Goal: Information Seeking & Learning: Learn about a topic

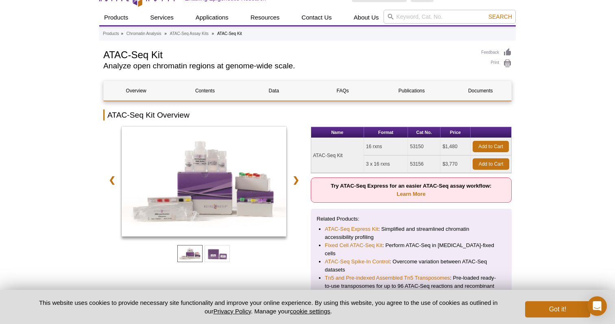
scroll to position [47, 0]
click at [218, 257] on span at bounding box center [217, 253] width 25 height 17
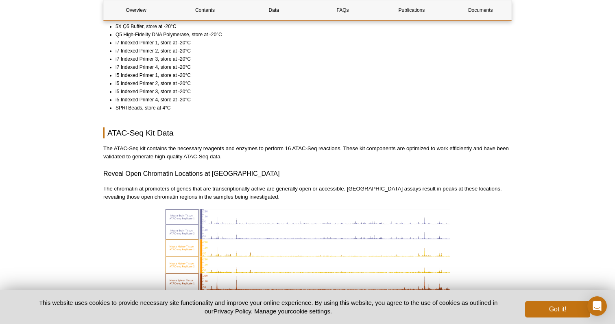
scroll to position [855, 0]
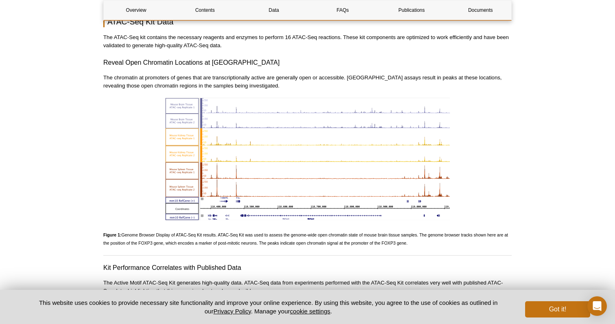
click at [251, 172] on img at bounding box center [307, 159] width 285 height 122
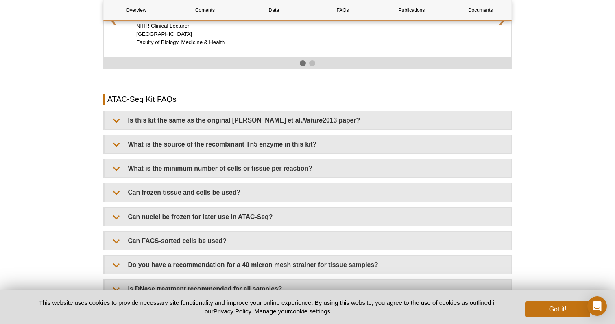
scroll to position [1399, 0]
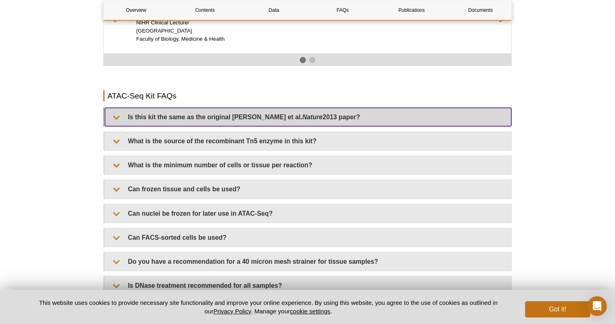
click at [239, 108] on summary "Is this kit the same as the original Buenrostro et al. Nature 2013 paper?" at bounding box center [308, 117] width 406 height 18
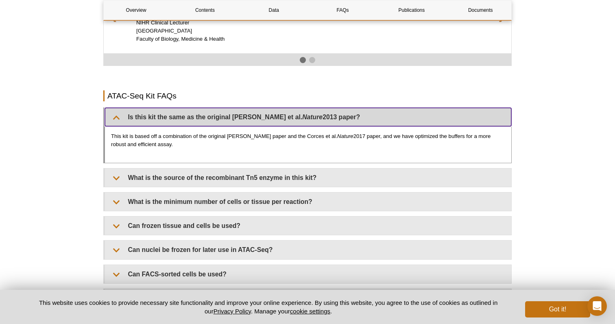
click at [239, 108] on summary "Is this kit the same as the original Buenrostro et al. Nature 2013 paper?" at bounding box center [308, 117] width 406 height 18
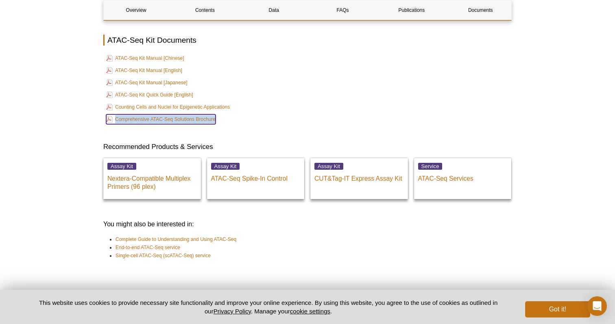
scroll to position [2229, 0]
click at [334, 235] on li "Complete Guide to Understanding and Using ATAC-Seq" at bounding box center [309, 239] width 389 height 8
click at [276, 243] on li "End-to-end ATAC-Seq service" at bounding box center [309, 247] width 389 height 8
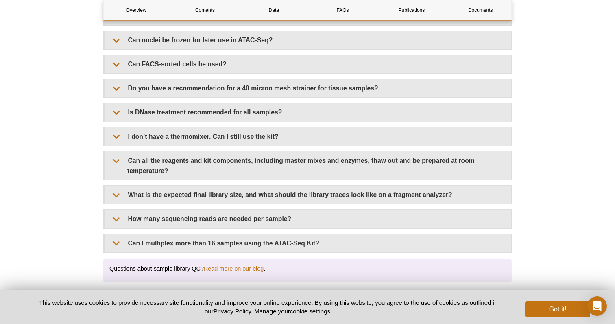
scroll to position [1569, 0]
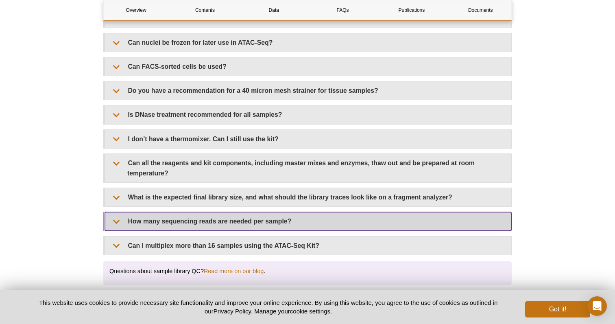
click at [243, 212] on summary "How many sequencing reads are needed per sample?" at bounding box center [308, 221] width 406 height 18
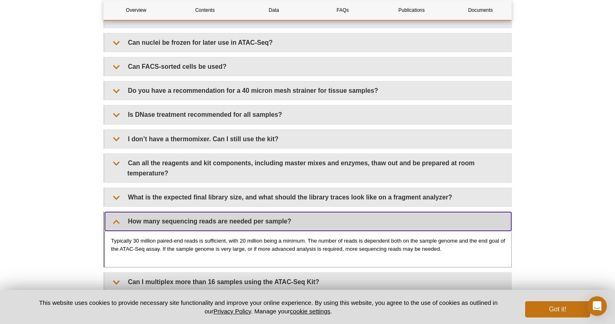
click at [243, 212] on summary "How many sequencing reads are needed per sample?" at bounding box center [308, 221] width 406 height 18
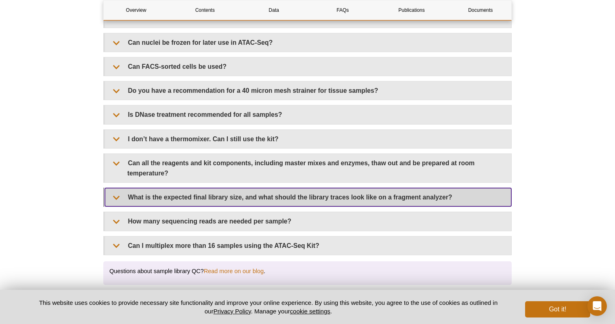
click at [247, 188] on summary "What is the expected final library size, and what should the library traces loo…" at bounding box center [308, 197] width 406 height 18
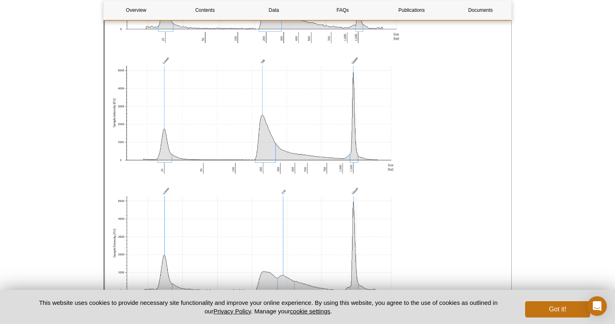
scroll to position [1695, 0]
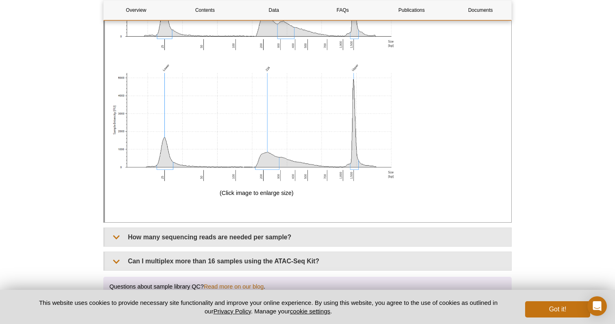
scroll to position [2149, 0]
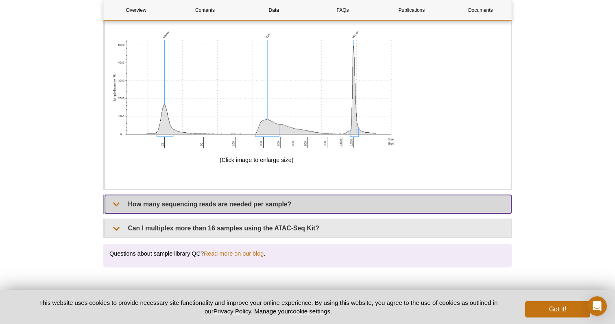
click at [235, 195] on summary "How many sequencing reads are needed per sample?" at bounding box center [308, 204] width 406 height 18
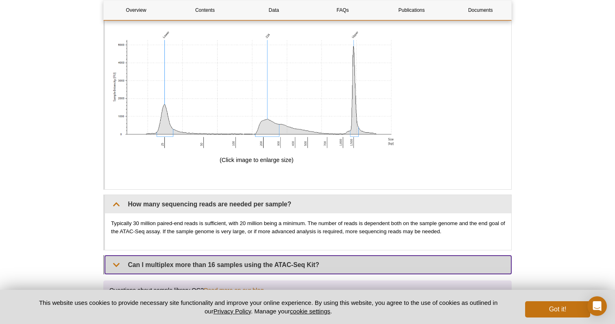
click at [220, 255] on summary "Can I multiplex more than 16 samples using the ATAC-Seq Kit?" at bounding box center [308, 264] width 406 height 18
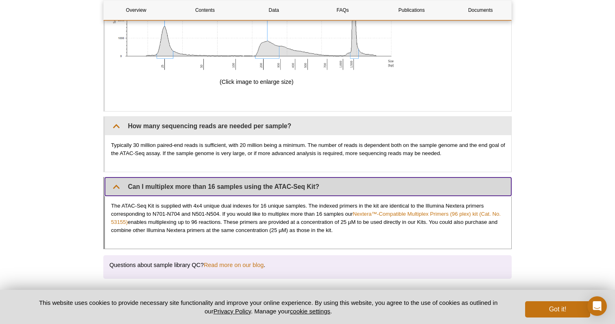
scroll to position [2229, 0]
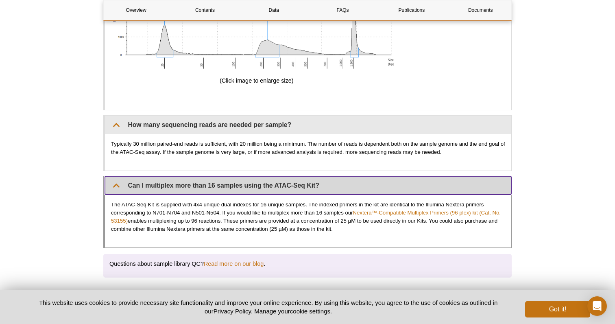
click at [248, 176] on summary "Can I multiplex more than 16 samples using the ATAC-Seq Kit?" at bounding box center [308, 185] width 406 height 18
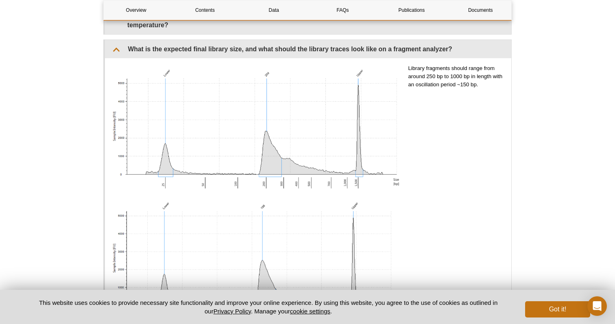
scroll to position [1612, 0]
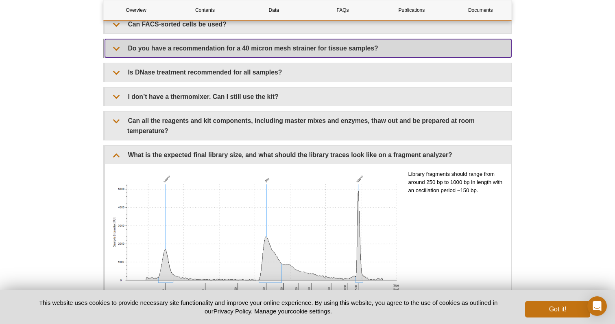
click at [290, 43] on summary "Do you have a recommendation for a 40 micron mesh strainer for tissue samples?" at bounding box center [308, 48] width 406 height 18
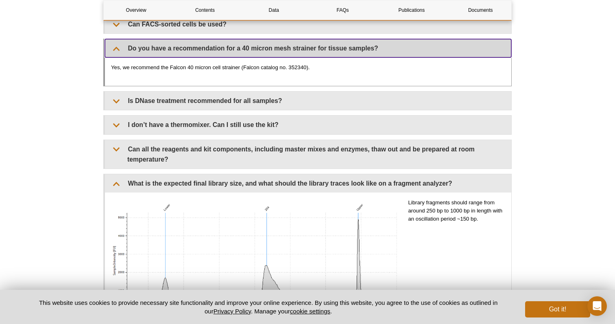
click at [290, 43] on summary "Do you have a recommendation for a 40 micron mesh strainer for tissue samples?" at bounding box center [308, 48] width 406 height 18
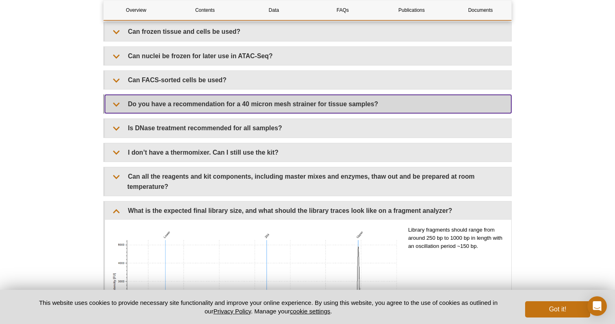
scroll to position [1556, 0]
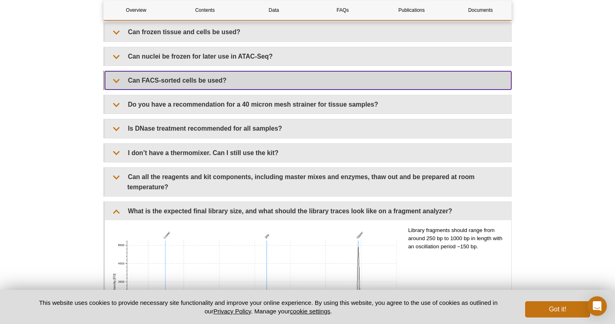
click at [283, 72] on summary "Can FACS-sorted cells be used?" at bounding box center [308, 80] width 406 height 18
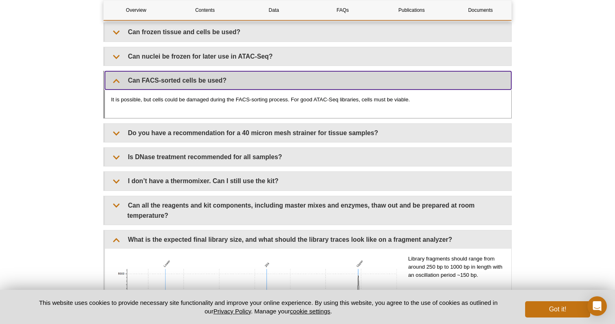
click at [283, 72] on summary "Can FACS-sorted cells be used?" at bounding box center [308, 80] width 406 height 18
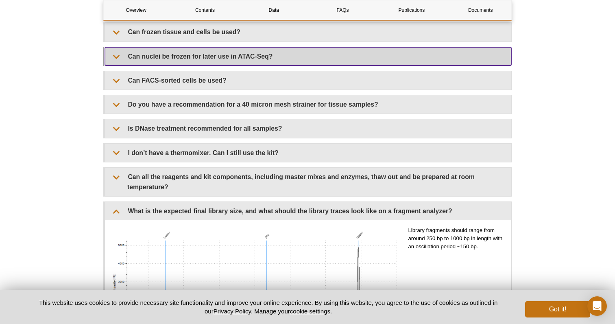
click at [287, 47] on summary "Can nuclei be frozen for later use in ATAC-Seq?" at bounding box center [308, 56] width 406 height 18
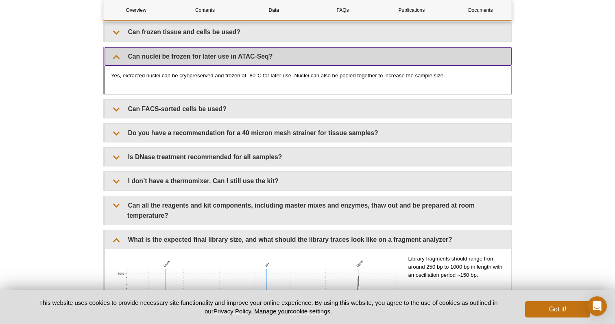
click at [289, 47] on summary "Can nuclei be frozen for later use in ATAC-Seq?" at bounding box center [308, 56] width 406 height 18
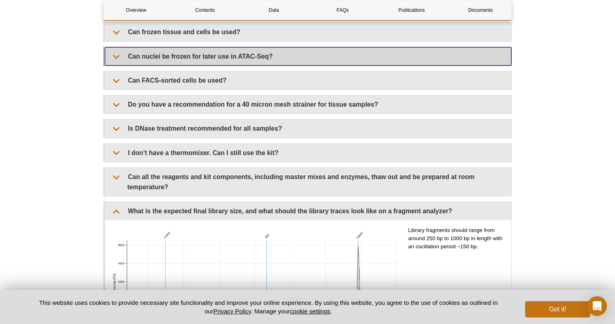
click at [289, 47] on summary "Can nuclei be frozen for later use in ATAC-Seq?" at bounding box center [308, 56] width 406 height 18
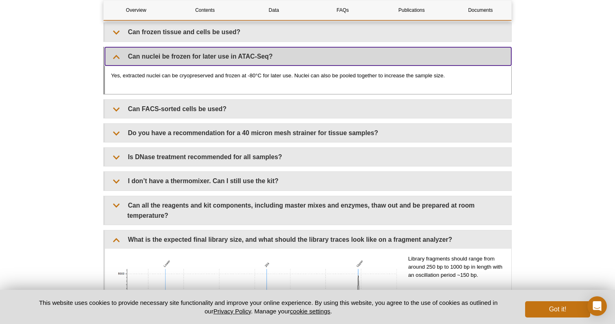
click at [289, 47] on summary "Can nuclei be frozen for later use in ATAC-Seq?" at bounding box center [308, 56] width 406 height 18
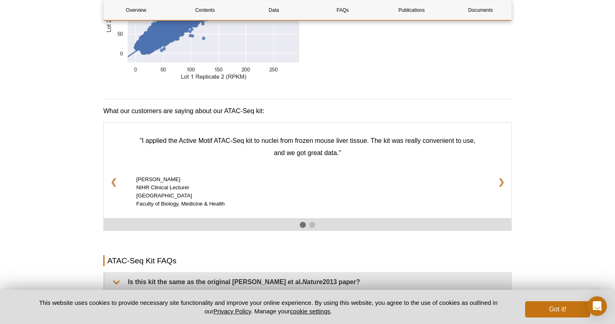
scroll to position [1234, 0]
click at [501, 174] on link "❯" at bounding box center [501, 181] width 20 height 21
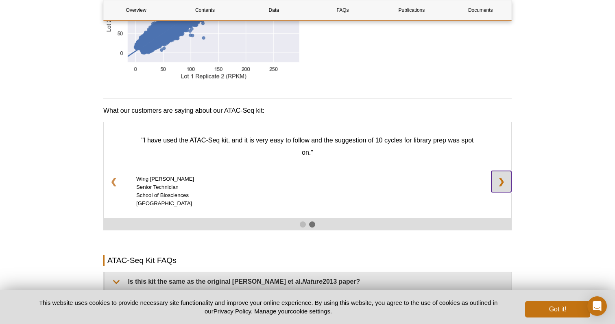
click at [501, 174] on link "❯" at bounding box center [501, 181] width 20 height 21
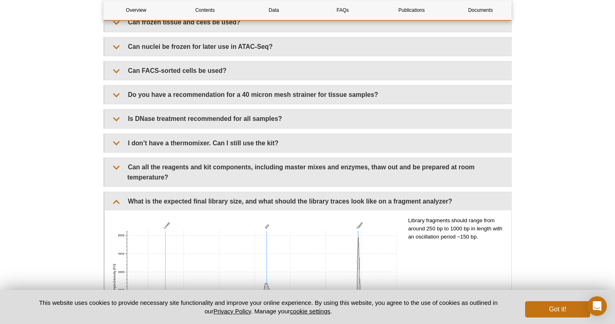
scroll to position [1575, 0]
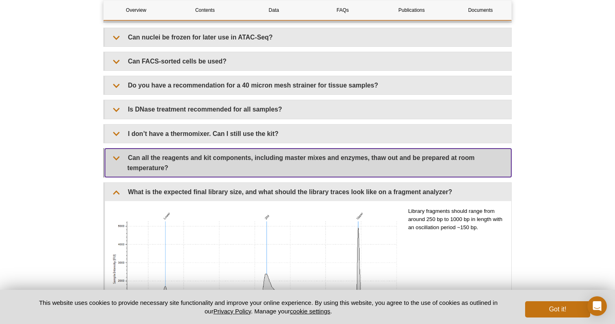
click at [435, 148] on summary "Can all the reagents and kit components, including master mixes and enzymes, th…" at bounding box center [308, 162] width 406 height 28
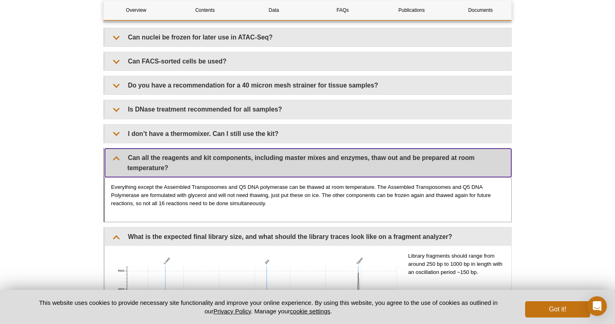
click at [435, 148] on summary "Can all the reagents and kit components, including master mixes and enzymes, th…" at bounding box center [308, 162] width 406 height 28
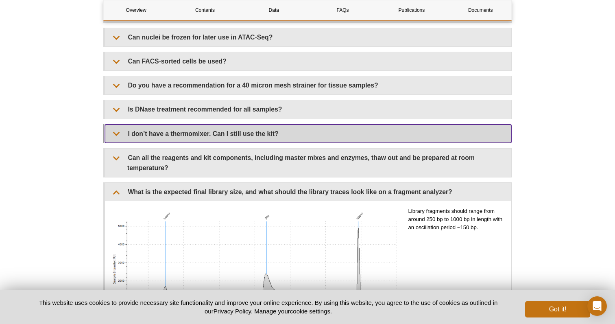
click at [420, 124] on summary "I don’t have a thermomixer. Can I still use the kit?" at bounding box center [308, 133] width 406 height 18
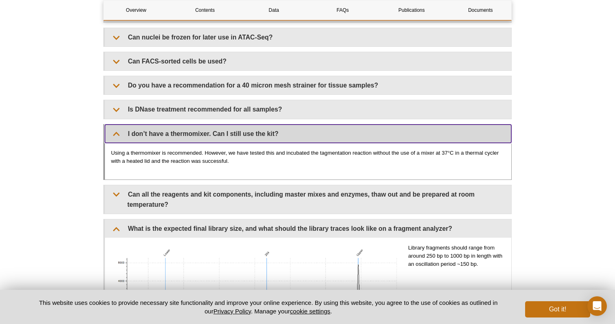
click at [420, 124] on summary "I don’t have a thermomixer. Can I still use the kit?" at bounding box center [308, 133] width 406 height 18
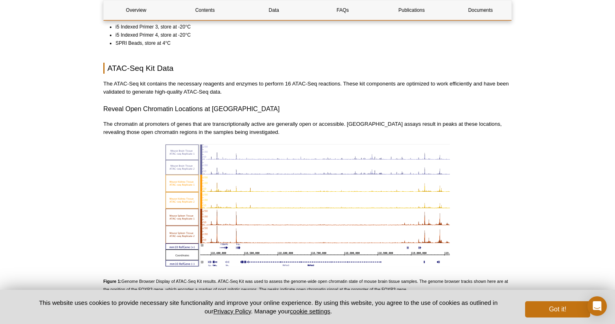
scroll to position [815, 0]
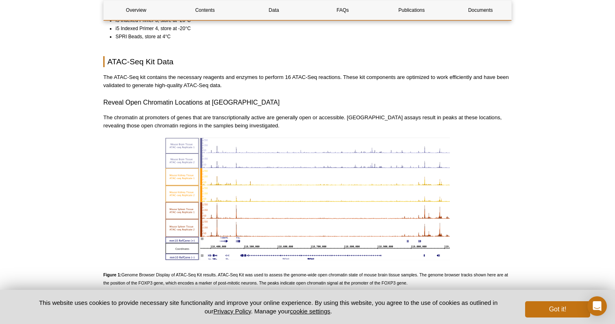
click at [328, 178] on img at bounding box center [307, 198] width 285 height 122
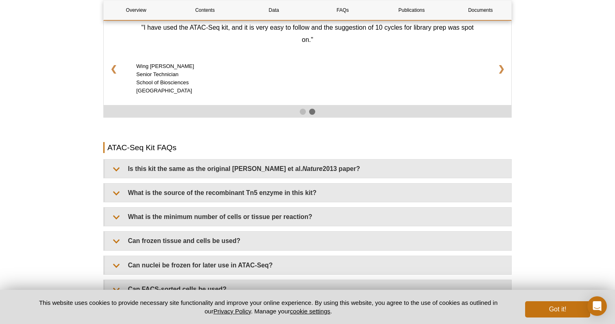
scroll to position [1347, 0]
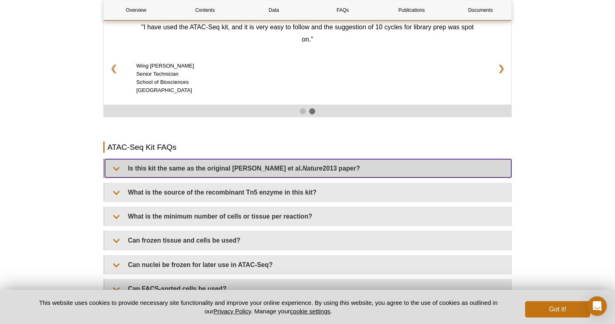
click at [332, 166] on summary "Is this kit the same as the original Buenrostro et al. Nature 2013 paper?" at bounding box center [308, 168] width 406 height 18
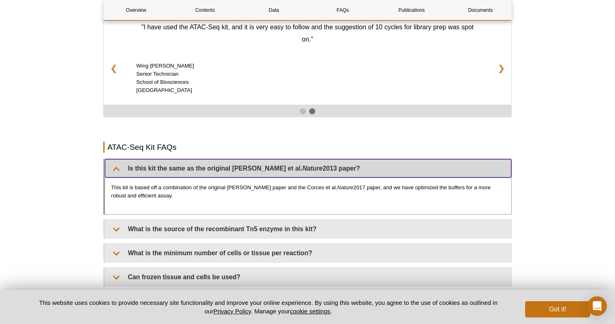
click at [368, 161] on summary "Is this kit the same as the original Buenrostro et al. Nature 2013 paper?" at bounding box center [308, 168] width 406 height 18
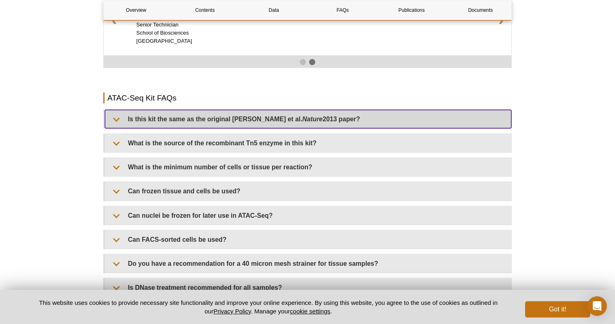
scroll to position [1403, 0]
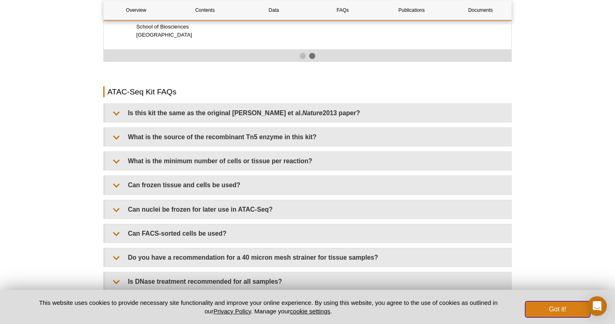
click at [549, 312] on button "Got it!" at bounding box center [557, 309] width 65 height 16
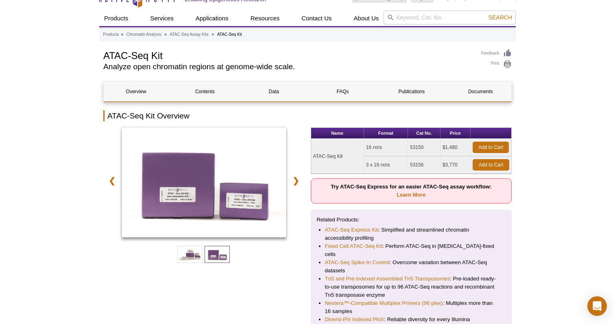
scroll to position [0, 0]
